Goal: Communication & Community: Participate in discussion

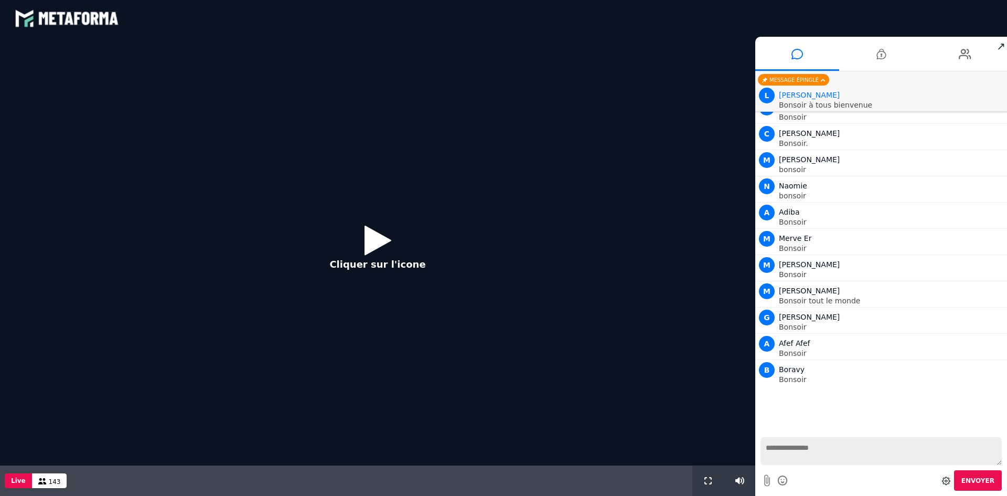
click at [371, 238] on icon at bounding box center [377, 240] width 27 height 34
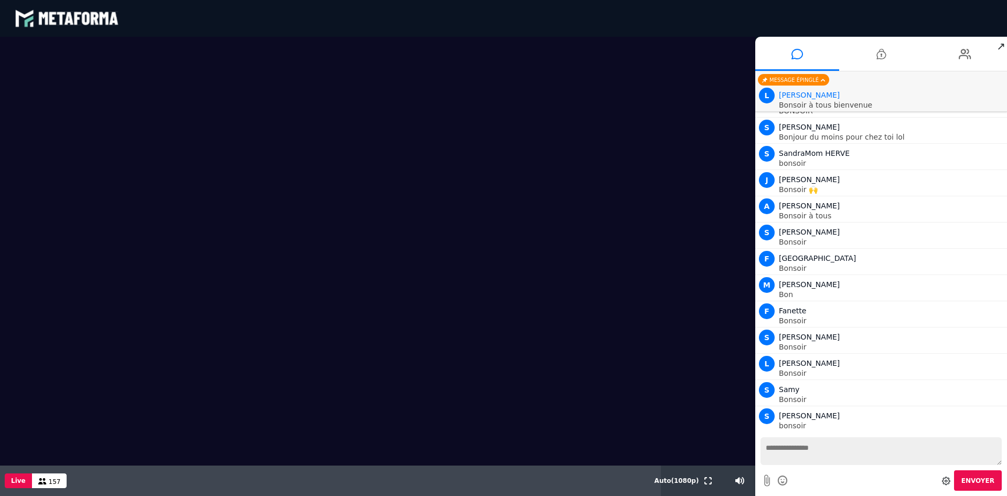
scroll to position [1134, 0]
click at [859, 457] on textarea at bounding box center [880, 451] width 241 height 28
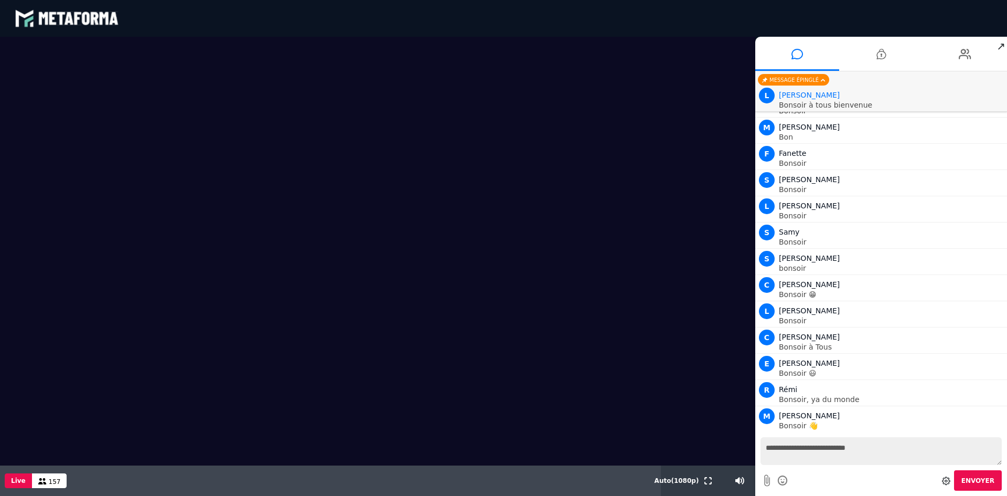
scroll to position [1291, 0]
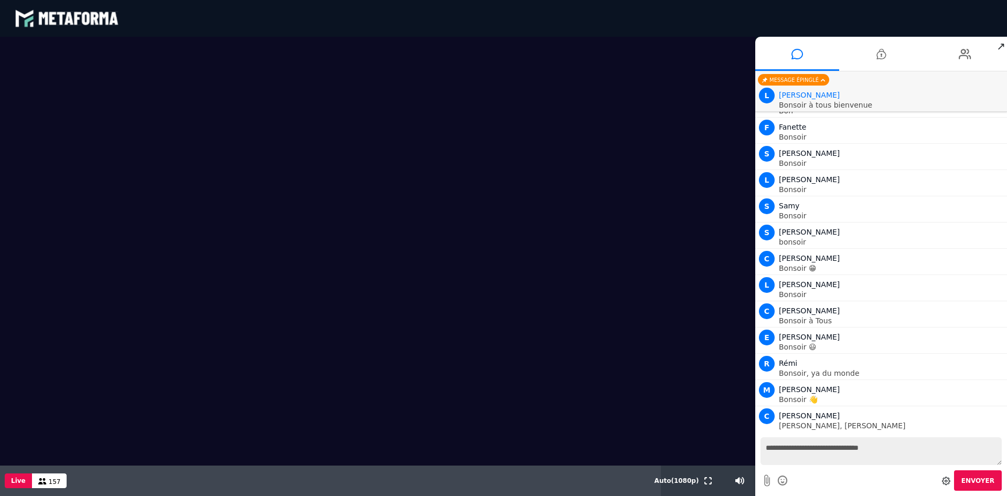
type textarea "**********"
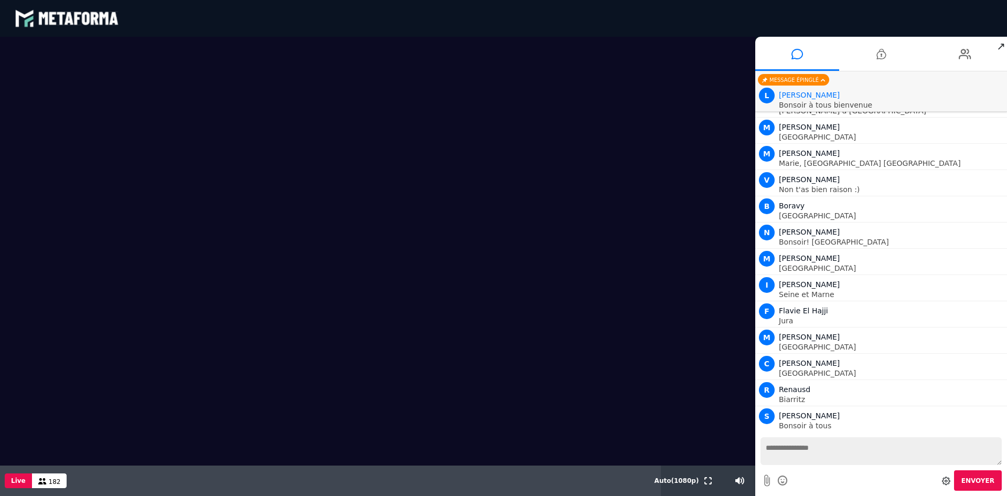
scroll to position [3022, 0]
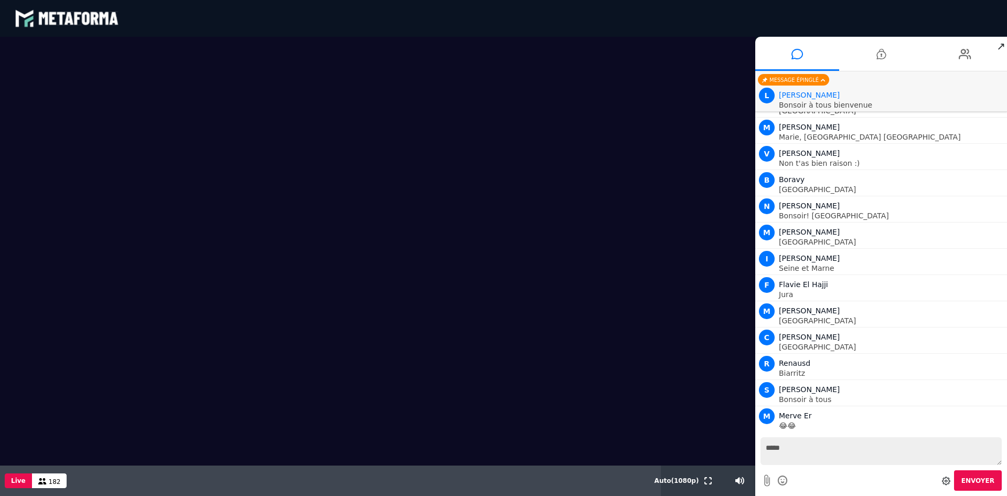
type textarea "******"
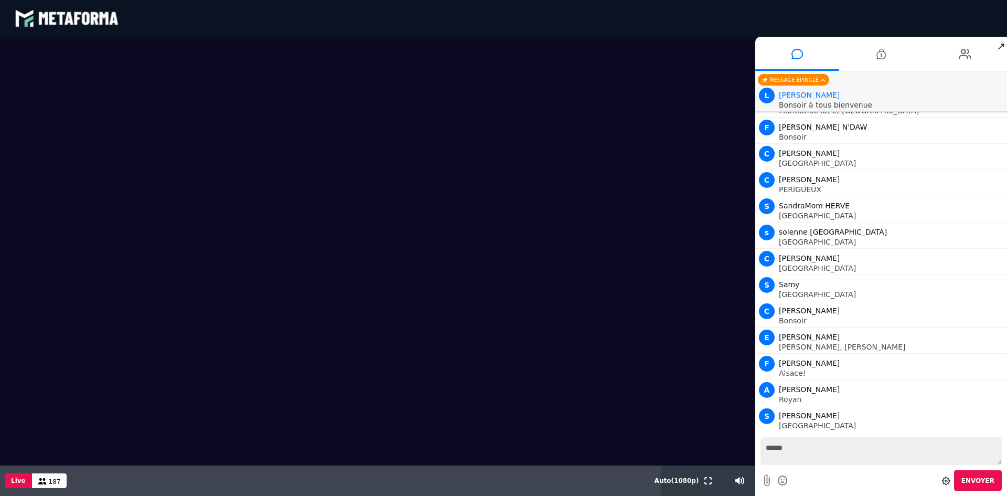
scroll to position [3441, 0]
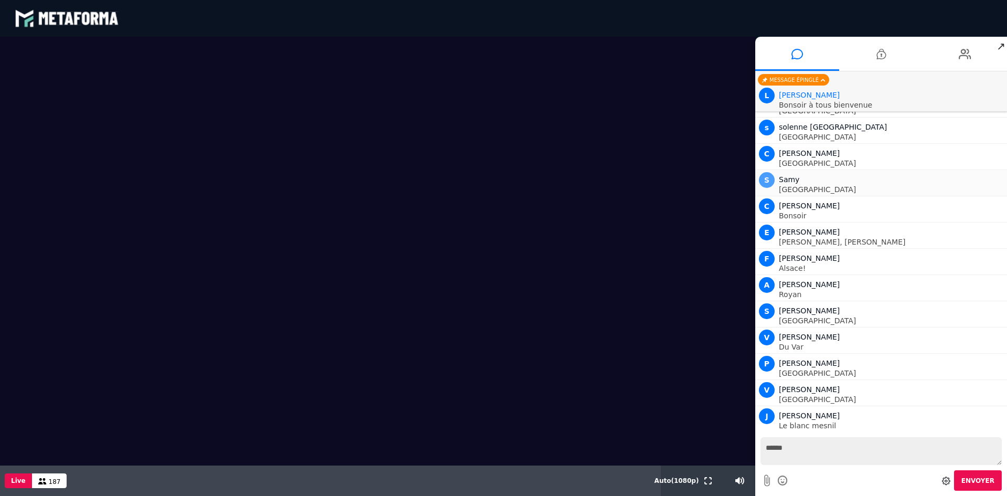
scroll to position [3546, 0]
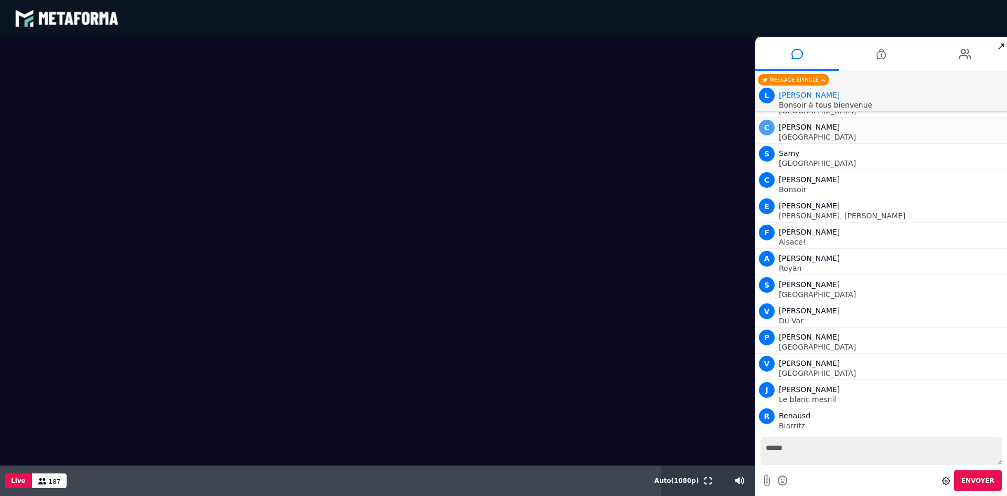
click at [765, 131] on span "C" at bounding box center [767, 128] width 16 height 16
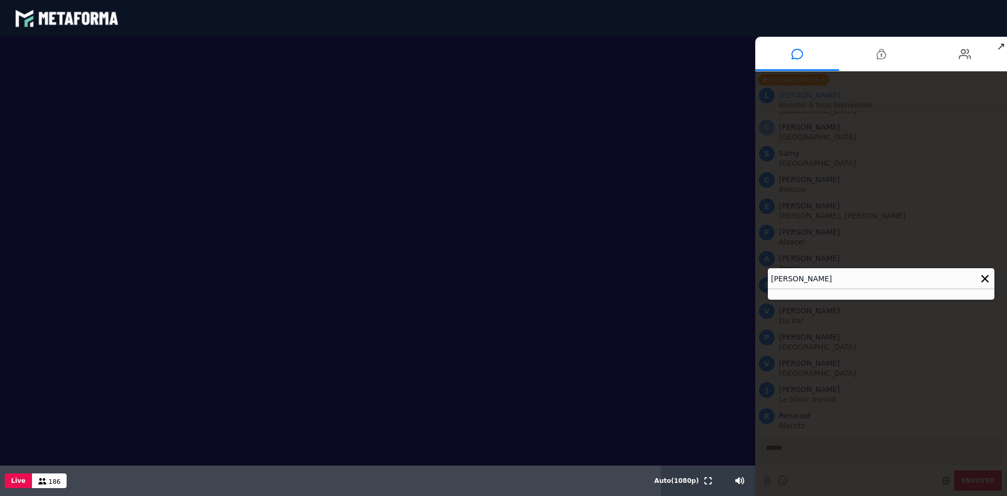
scroll to position [3572, 0]
click at [984, 278] on icon at bounding box center [984, 278] width 7 height 7
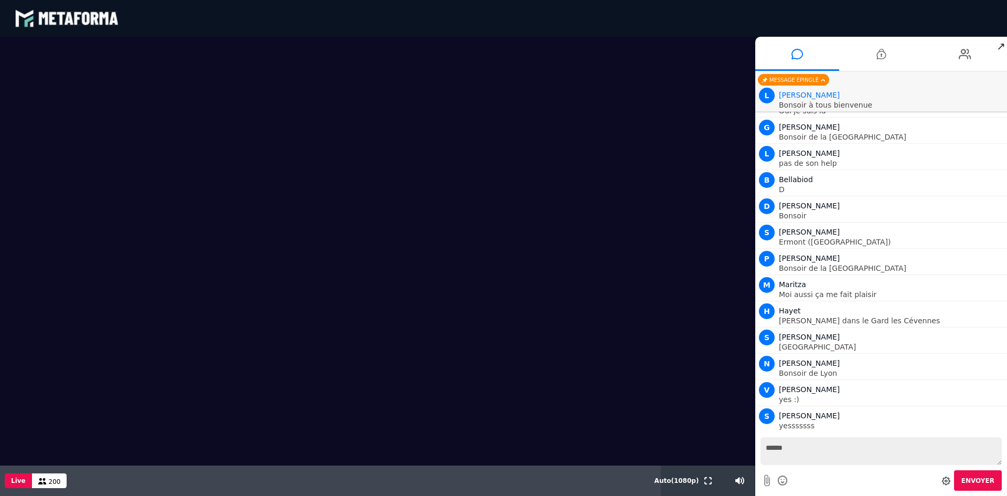
scroll to position [4569, 0]
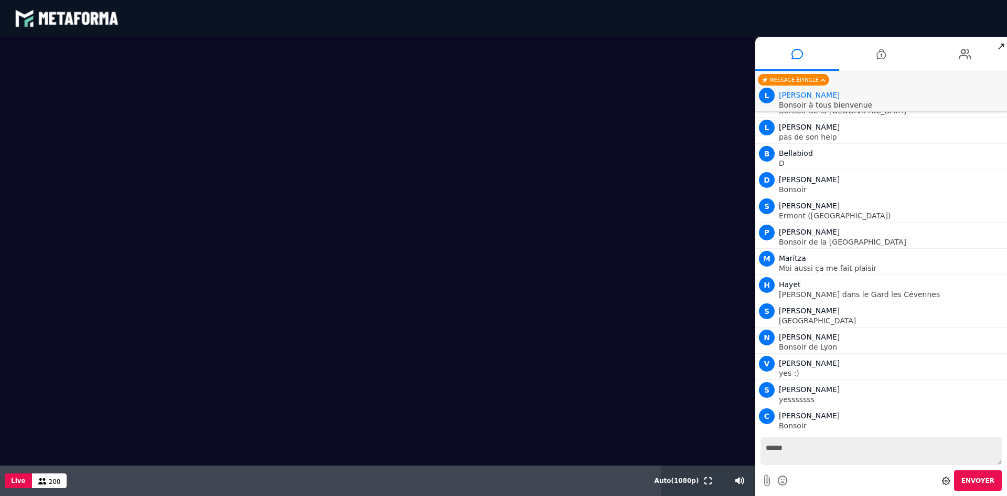
click at [864, 454] on textarea "******" at bounding box center [880, 451] width 241 height 28
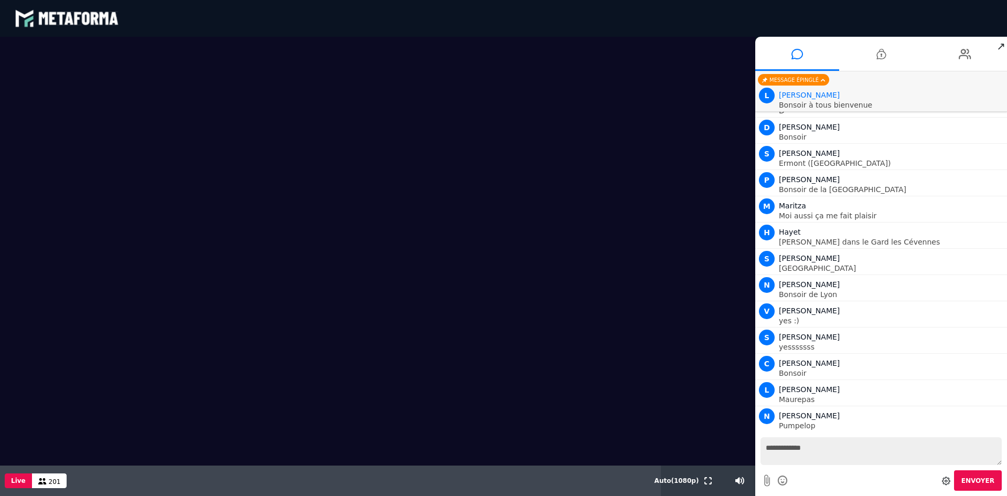
scroll to position [4647, 0]
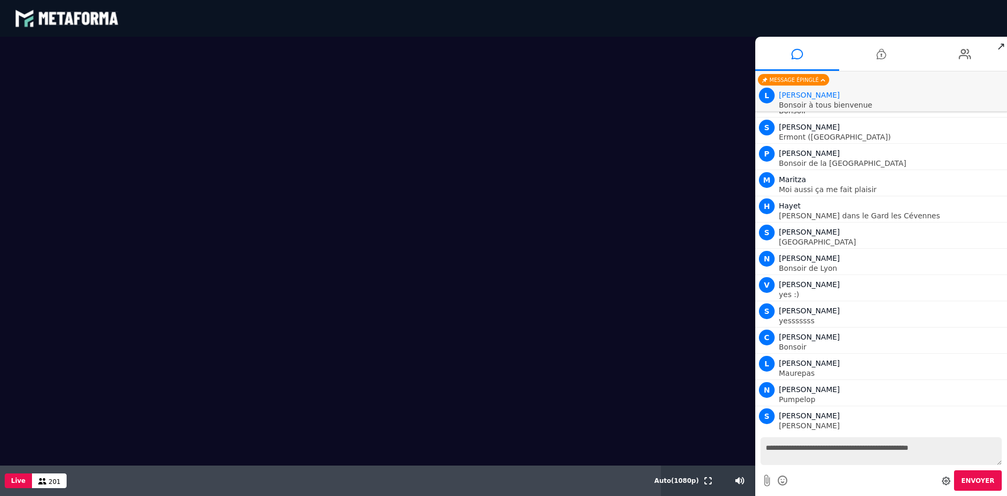
type textarea "**********"
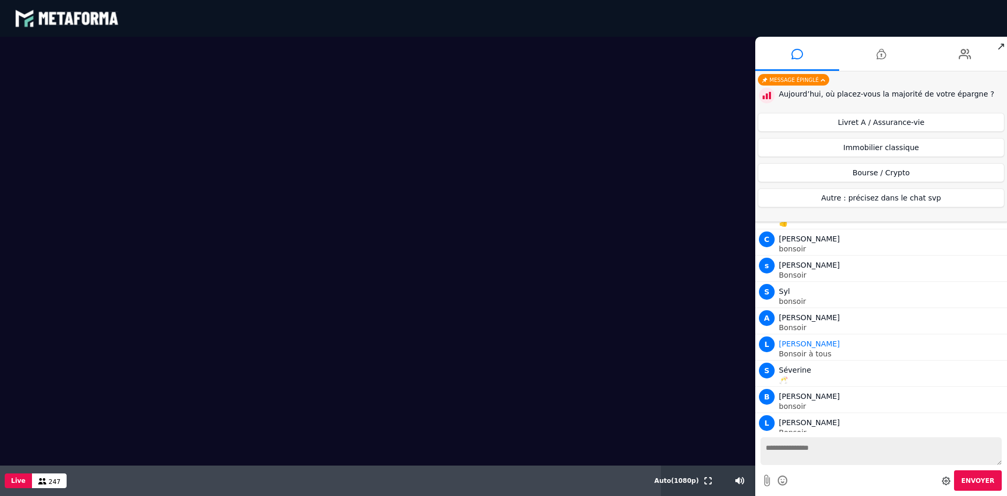
scroll to position [6228, 0]
click at [891, 121] on button "Livret A / Assurance-vie" at bounding box center [881, 122] width 246 height 19
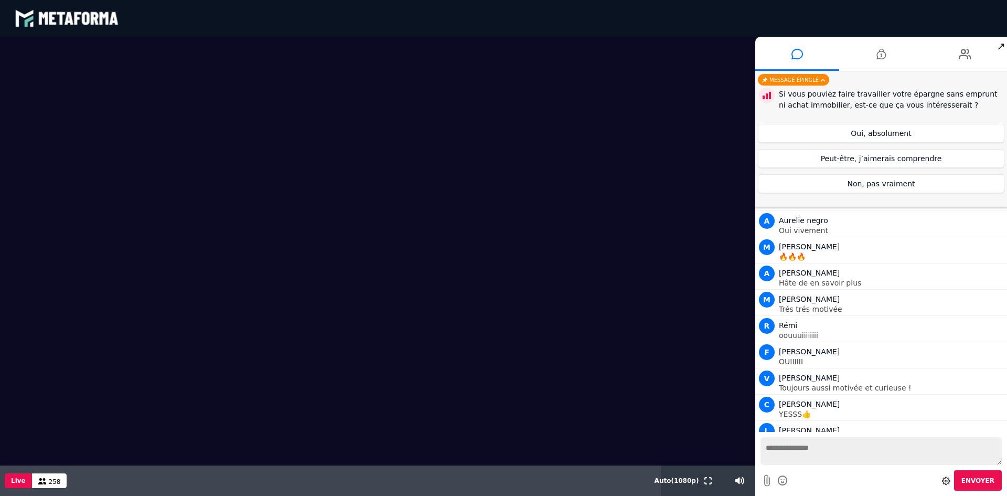
scroll to position [7854, 0]
click at [869, 155] on button "Peut-être, j’aimerais comprendre" at bounding box center [881, 158] width 246 height 19
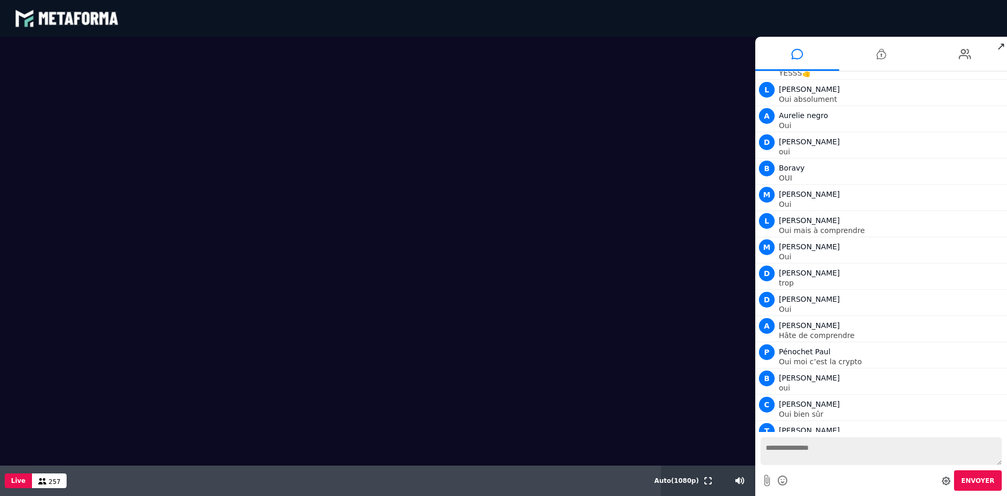
scroll to position [8195, 0]
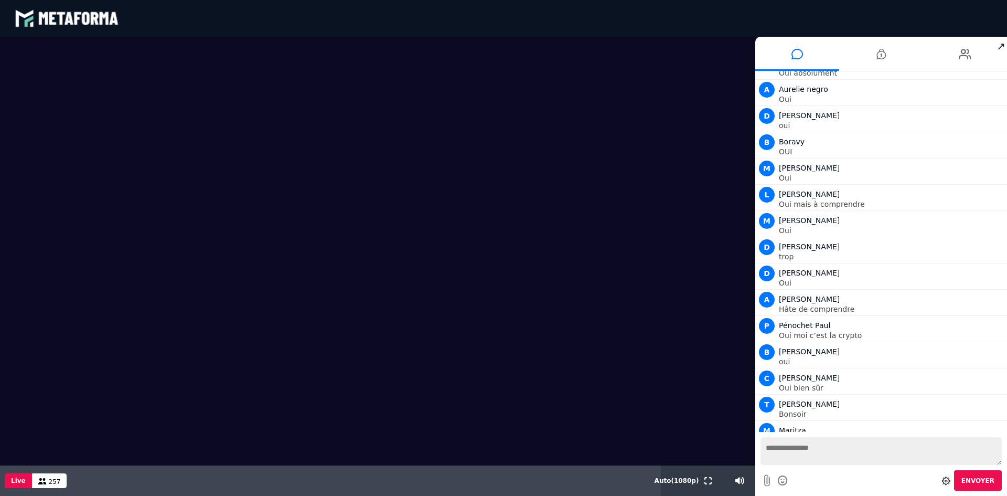
click at [828, 451] on textarea at bounding box center [880, 451] width 241 height 28
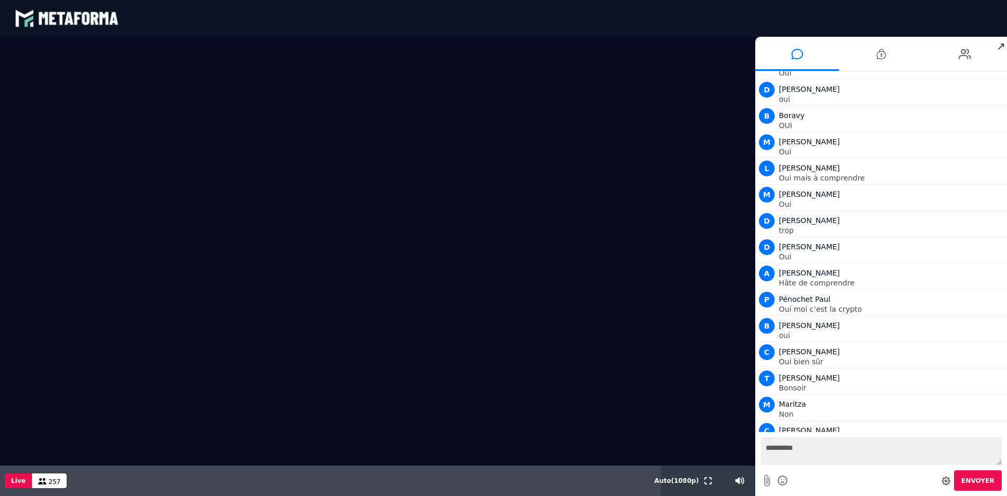
type textarea "**********"
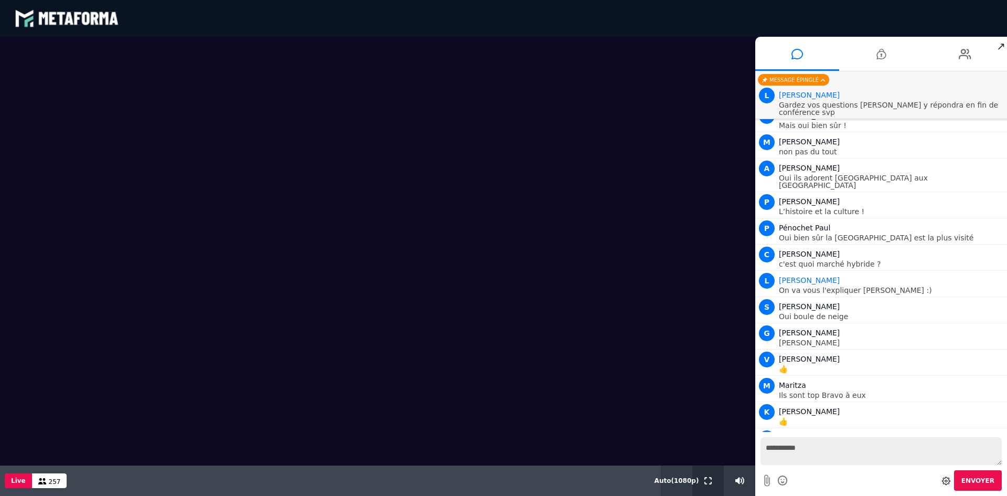
scroll to position [8772, 0]
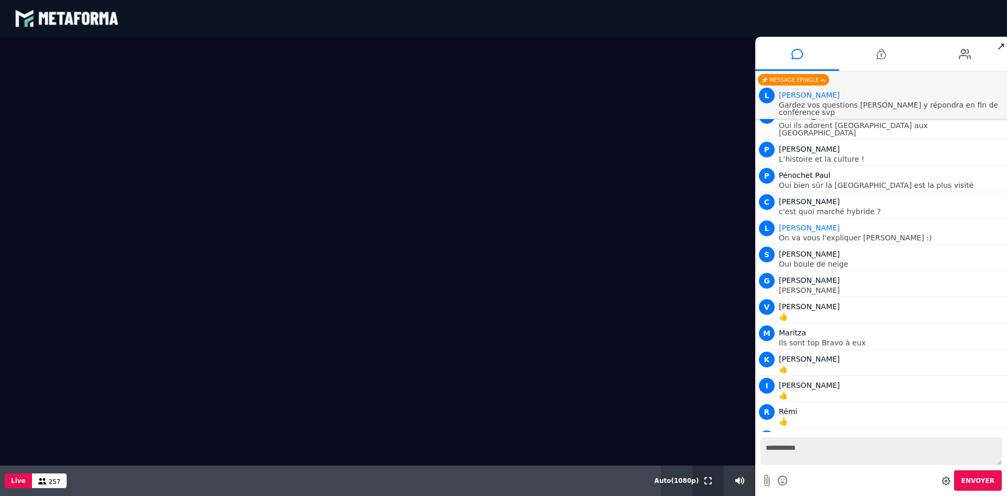
click at [708, 483] on icon at bounding box center [707, 480] width 7 height 7
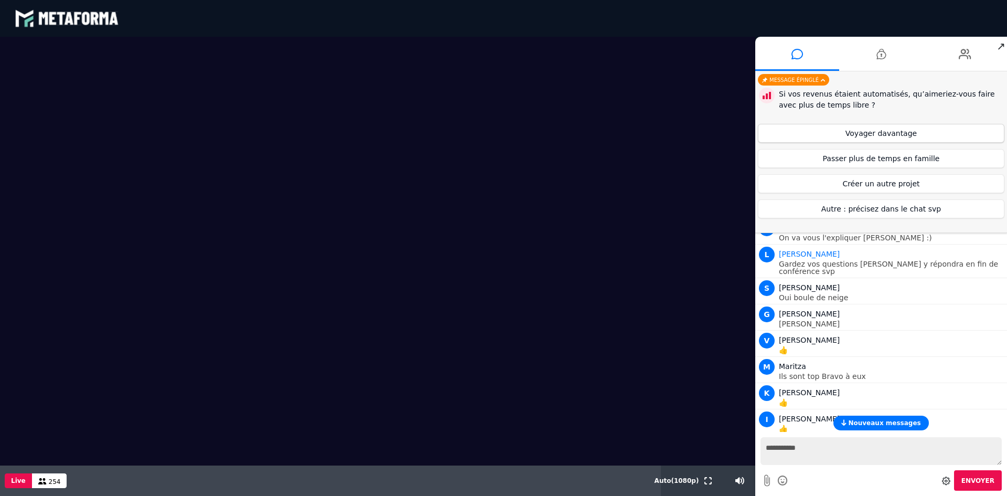
click at [867, 133] on button "Voyager davantage" at bounding box center [881, 133] width 246 height 19
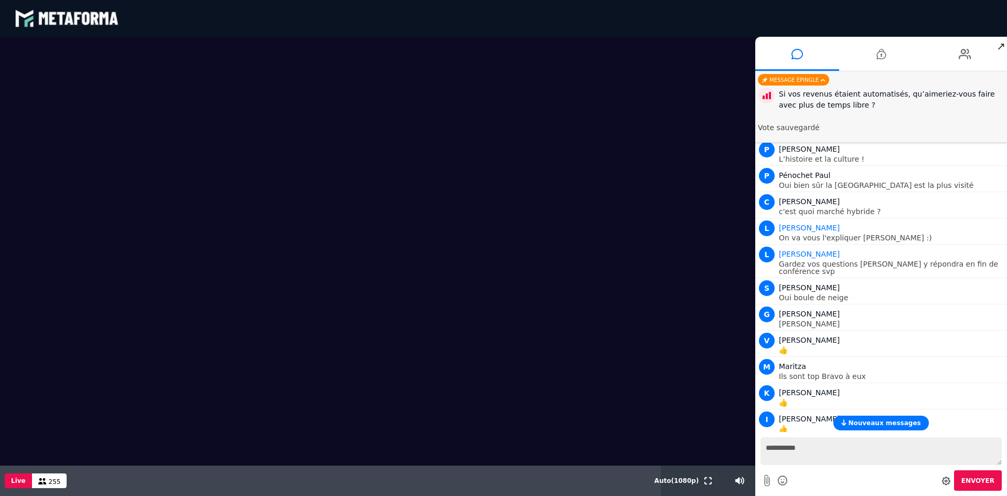
click at [821, 453] on textarea "**********" at bounding box center [880, 451] width 241 height 28
type textarea "***"
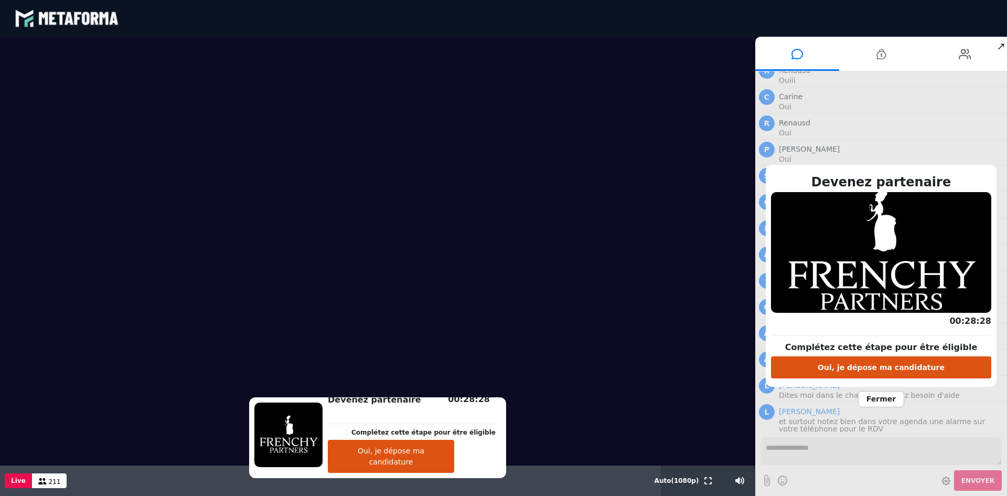
scroll to position [12300, 0]
click at [878, 395] on span "Fermer" at bounding box center [881, 399] width 46 height 16
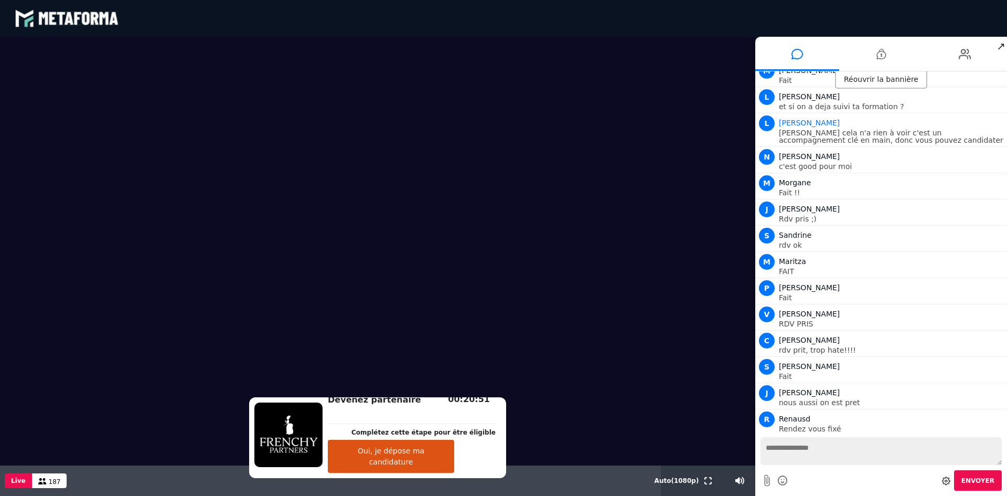
scroll to position [13330, 0]
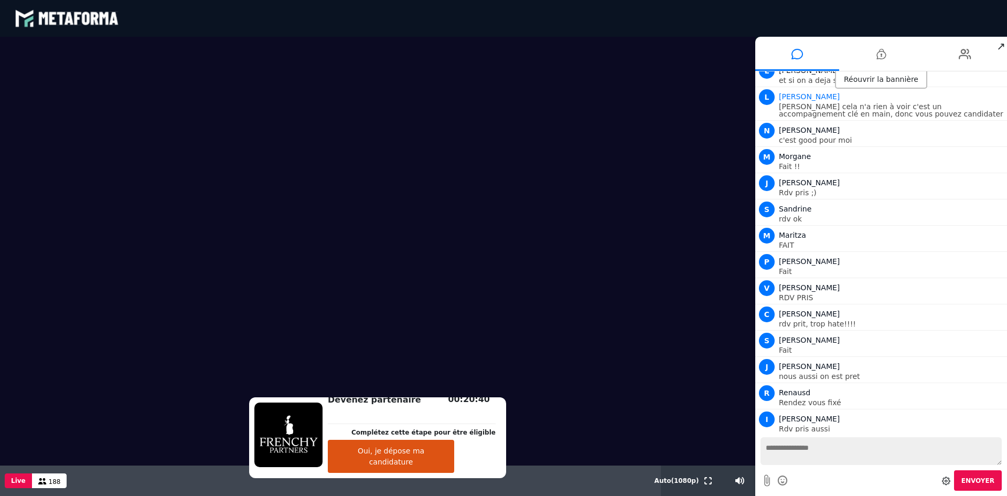
click at [837, 455] on textarea at bounding box center [880, 451] width 241 height 28
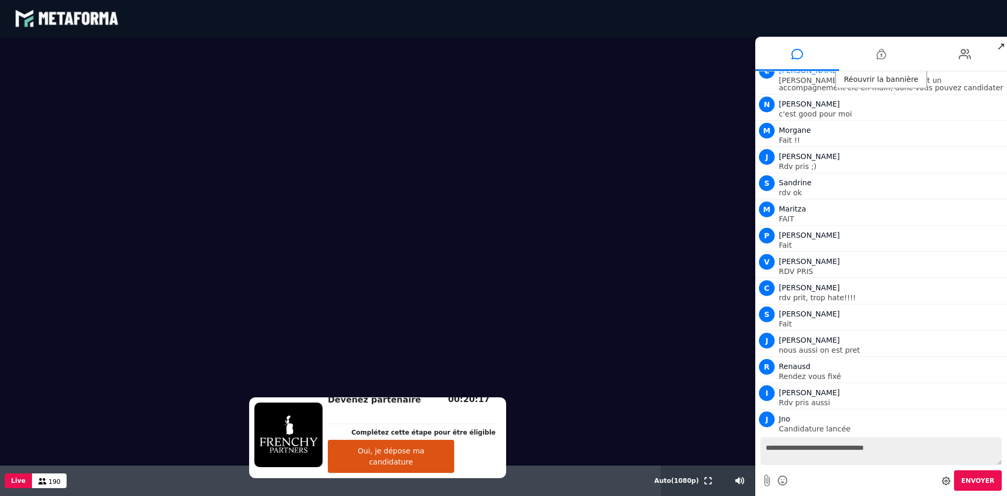
type textarea "**********"
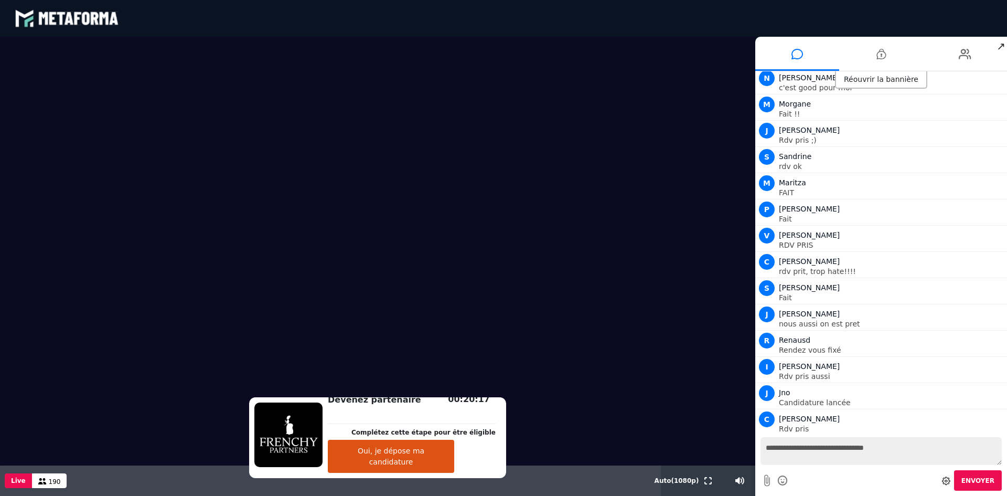
click at [781, 480] on icon at bounding box center [783, 480] width 12 height 13
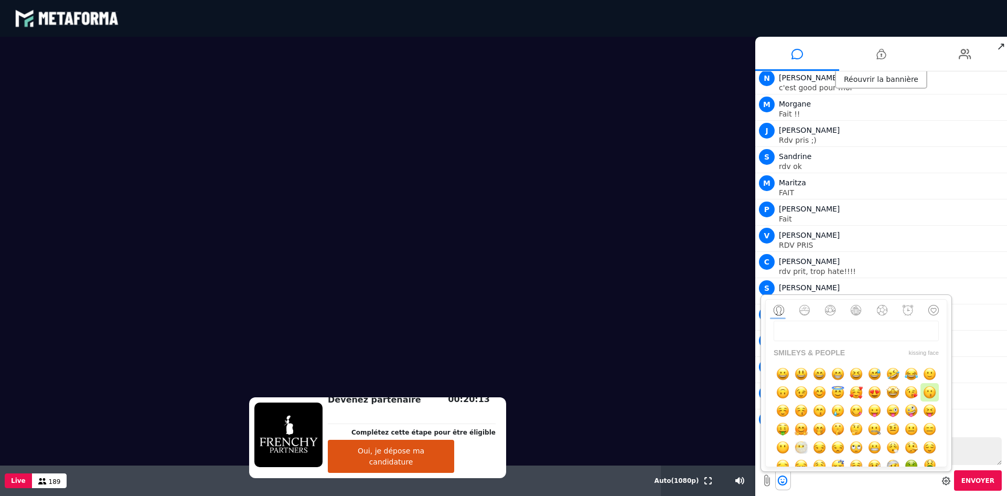
click at [923, 399] on img "button" at bounding box center [929, 391] width 13 height 13
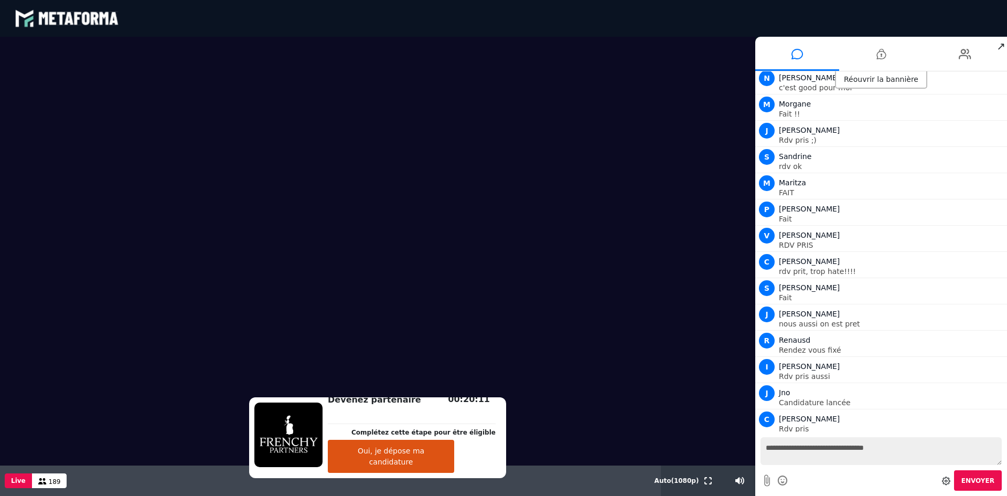
click at [971, 481] on span "Envoyer" at bounding box center [977, 480] width 33 height 7
click at [1004, 435] on li "A Anny Rendez-vous pris" at bounding box center [881, 448] width 252 height 26
click at [1006, 433] on div "**********" at bounding box center [881, 464] width 252 height 64
click at [964, 55] on icon at bounding box center [965, 54] width 13 height 26
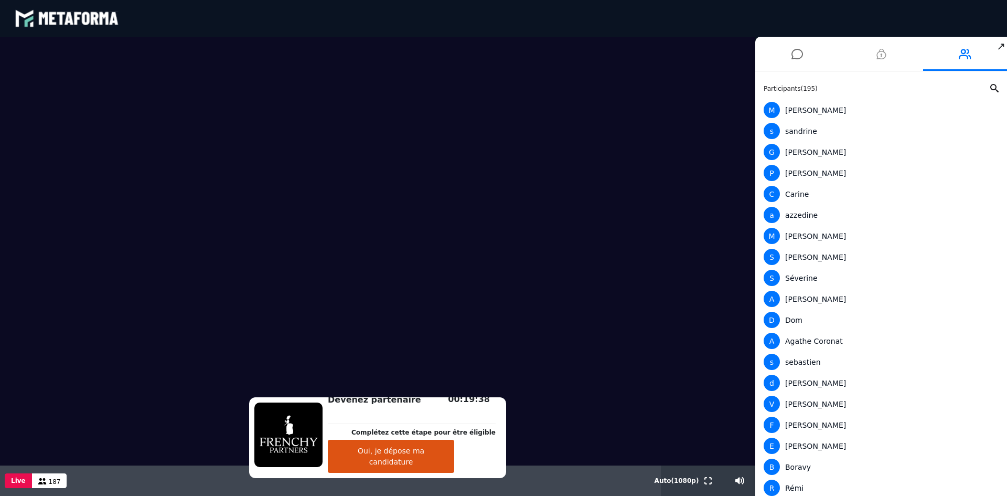
click at [882, 49] on icon at bounding box center [880, 54] width 9 height 26
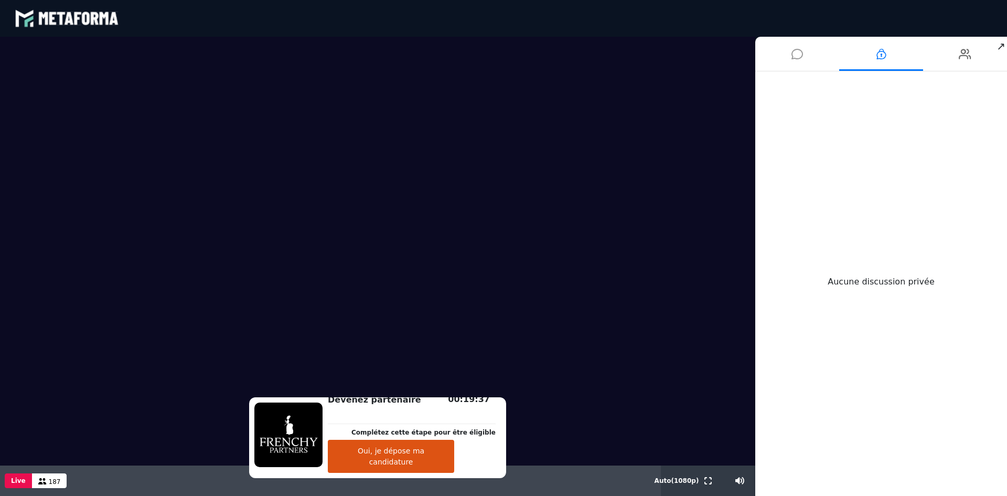
click at [796, 48] on icon at bounding box center [797, 54] width 12 height 26
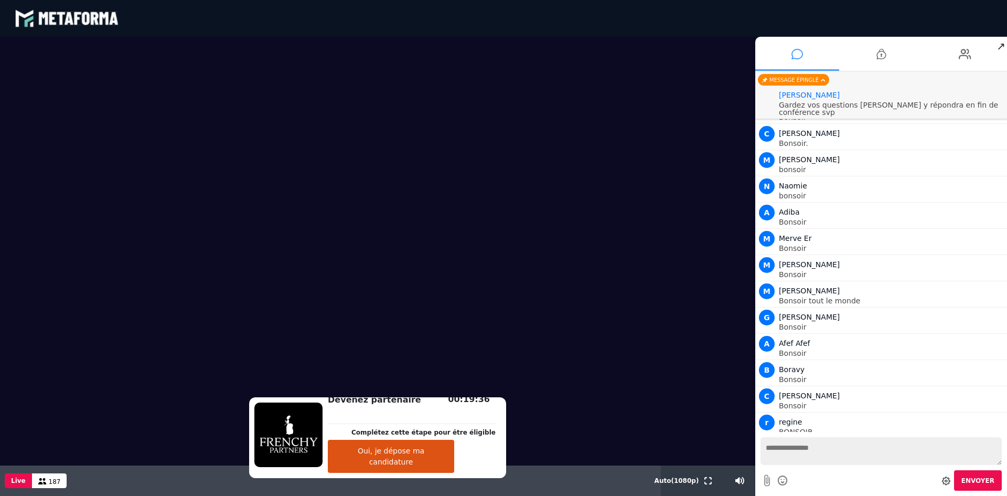
scroll to position [13322, 0]
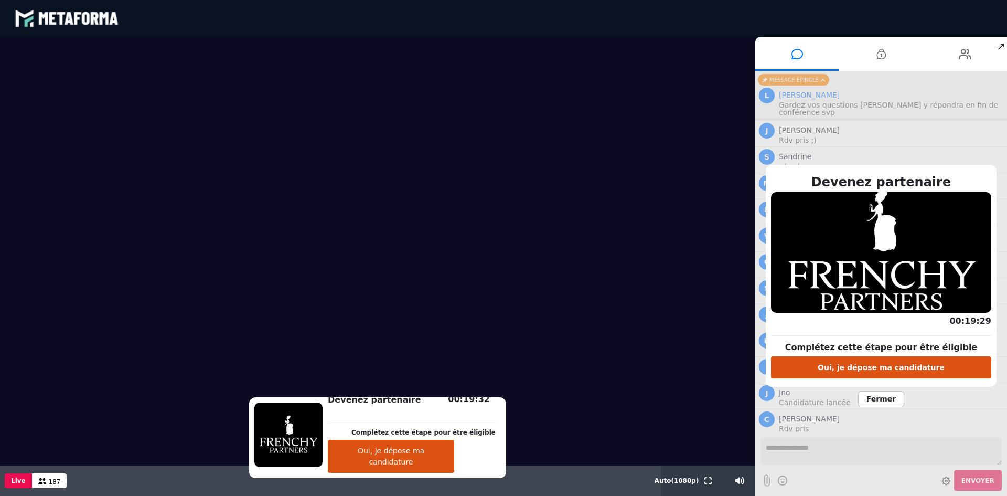
click at [886, 400] on span "Fermer" at bounding box center [881, 399] width 46 height 16
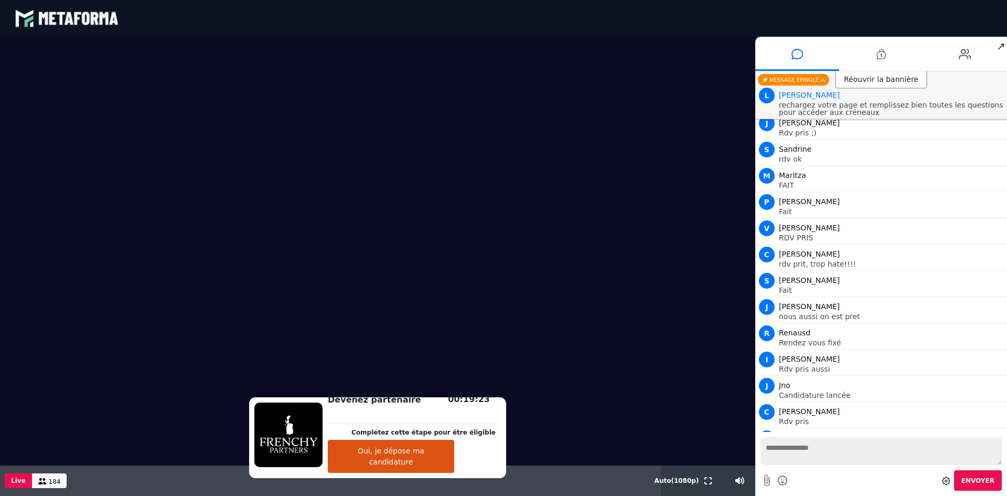
scroll to position [13349, 0]
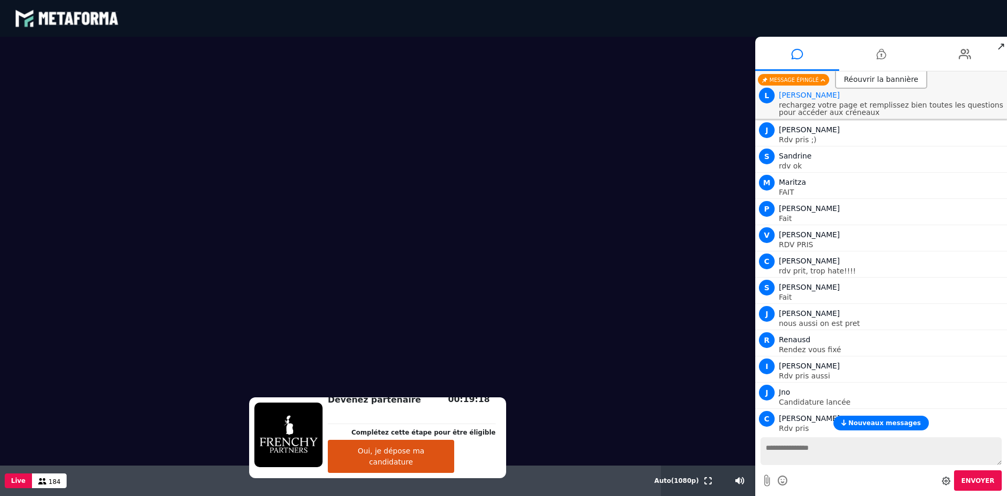
click at [884, 425] on span "Nouveaux messages" at bounding box center [884, 422] width 72 height 7
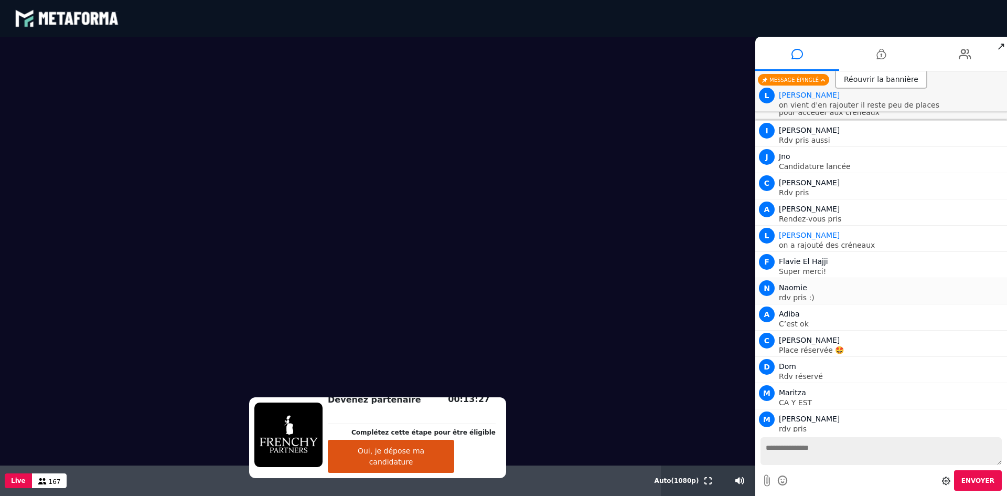
scroll to position [13611, 0]
